Goal: Navigation & Orientation: Find specific page/section

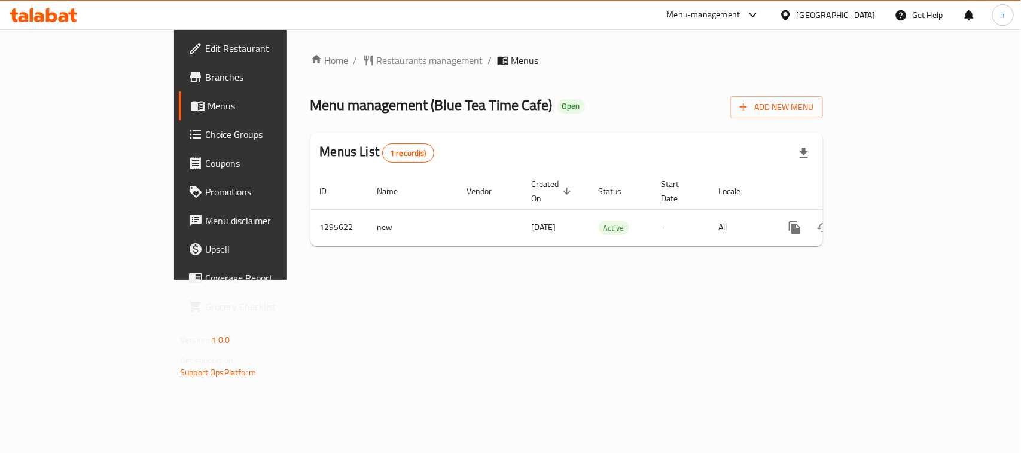
click at [581, 280] on div "Home / Restaurants management / Menus Menu management ( Blue Tea Time Cafe ) Op…" at bounding box center [566, 154] width 560 height 251
click at [611, 96] on div "Menu management ( Blue Tea Time Cafe ) Open Add New Menu" at bounding box center [566, 104] width 512 height 27
click at [377, 65] on span "Restaurants management" at bounding box center [430, 60] width 106 height 14
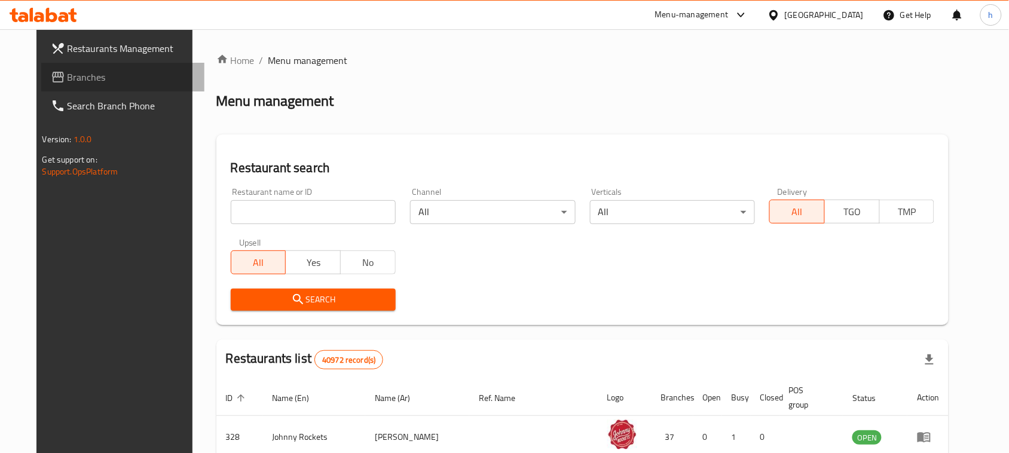
click at [68, 74] on span "Branches" at bounding box center [132, 77] width 128 height 14
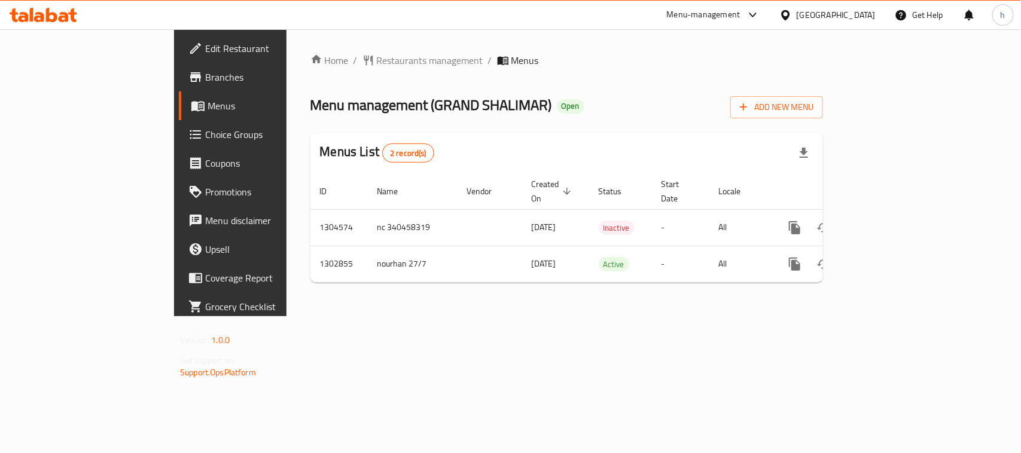
click at [587, 316] on div "Home / Restaurants management / Menus Menu management ( GRAND SHALIMAR ) Open A…" at bounding box center [566, 172] width 560 height 287
click at [377, 54] on span "Restaurants management" at bounding box center [430, 60] width 106 height 14
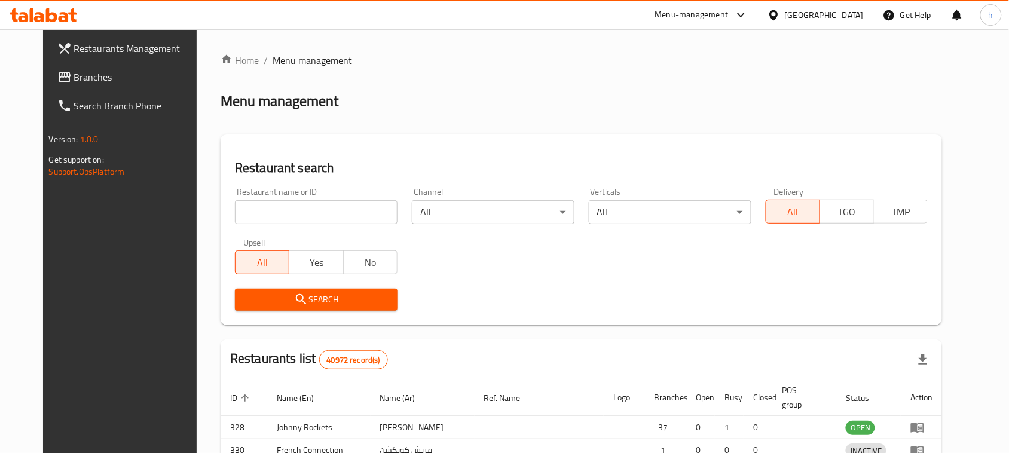
click at [55, 79] on div at bounding box center [504, 226] width 1009 height 453
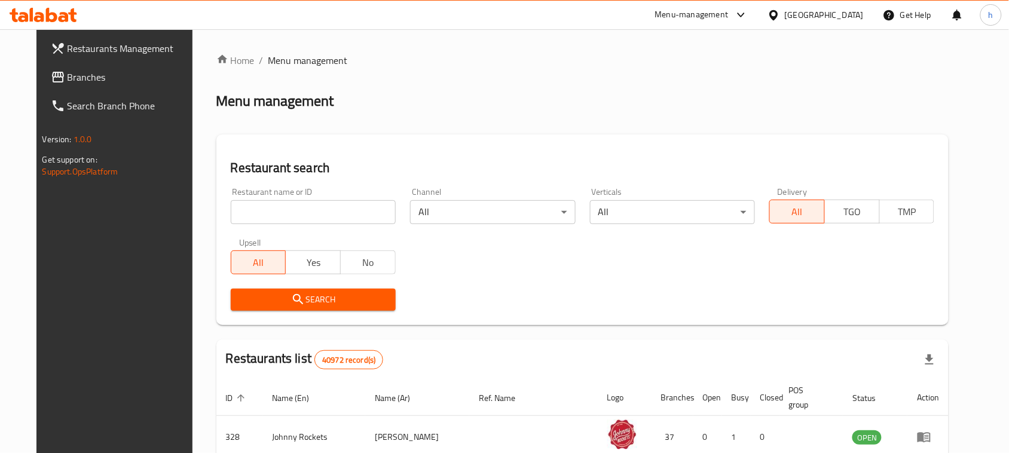
click at [68, 72] on span "Branches" at bounding box center [132, 77] width 128 height 14
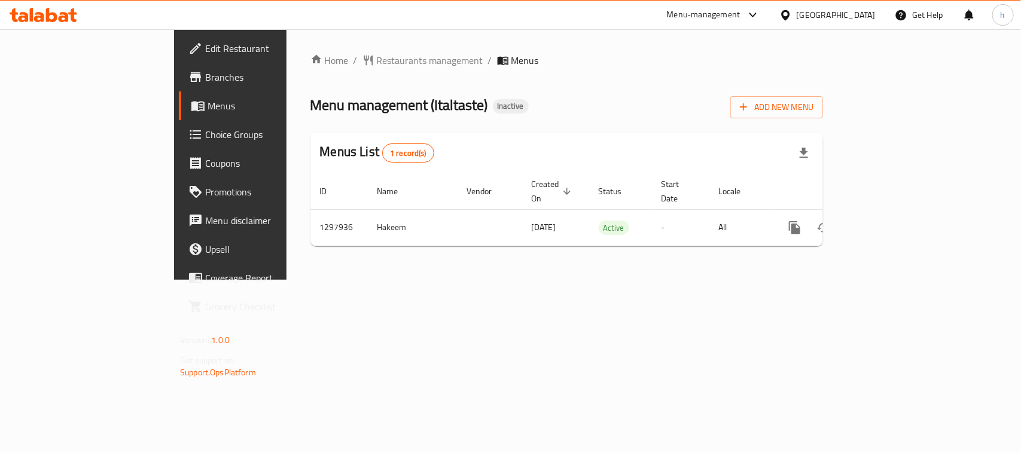
click at [841, 14] on div "[GEOGRAPHIC_DATA]" at bounding box center [836, 14] width 79 height 13
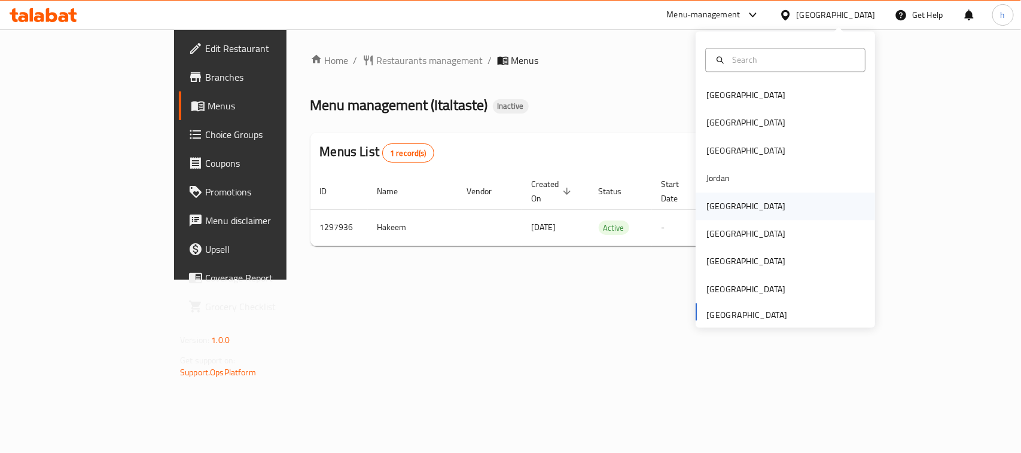
click at [706, 210] on div "[GEOGRAPHIC_DATA]" at bounding box center [745, 206] width 79 height 13
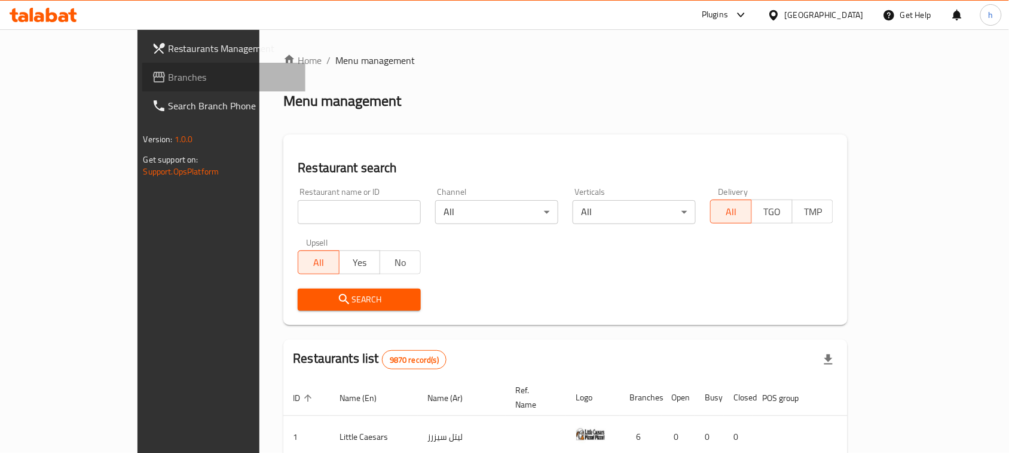
click at [169, 75] on span "Branches" at bounding box center [233, 77] width 128 height 14
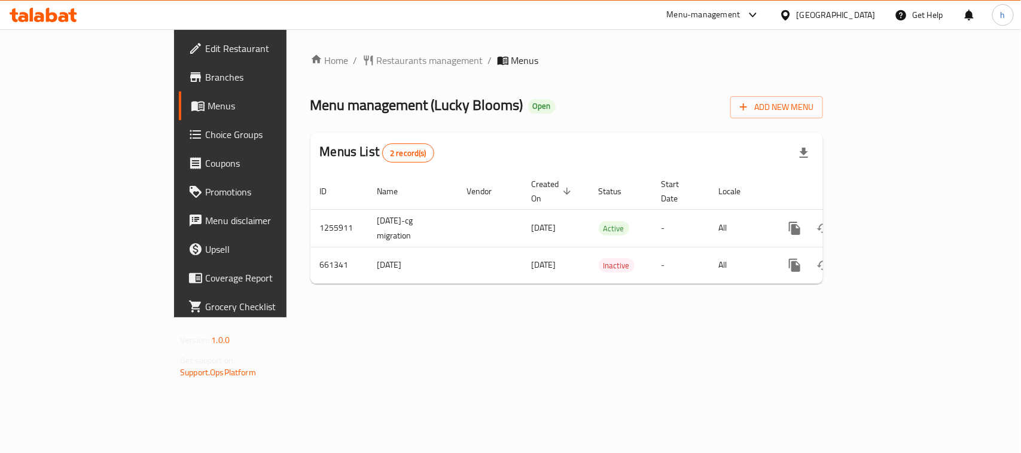
click at [293, 299] on div "Home / Restaurants management / Menus Menu management ( Lucky Blooms ) Open Add…" at bounding box center [566, 173] width 560 height 288
